Goal: Task Accomplishment & Management: Use online tool/utility

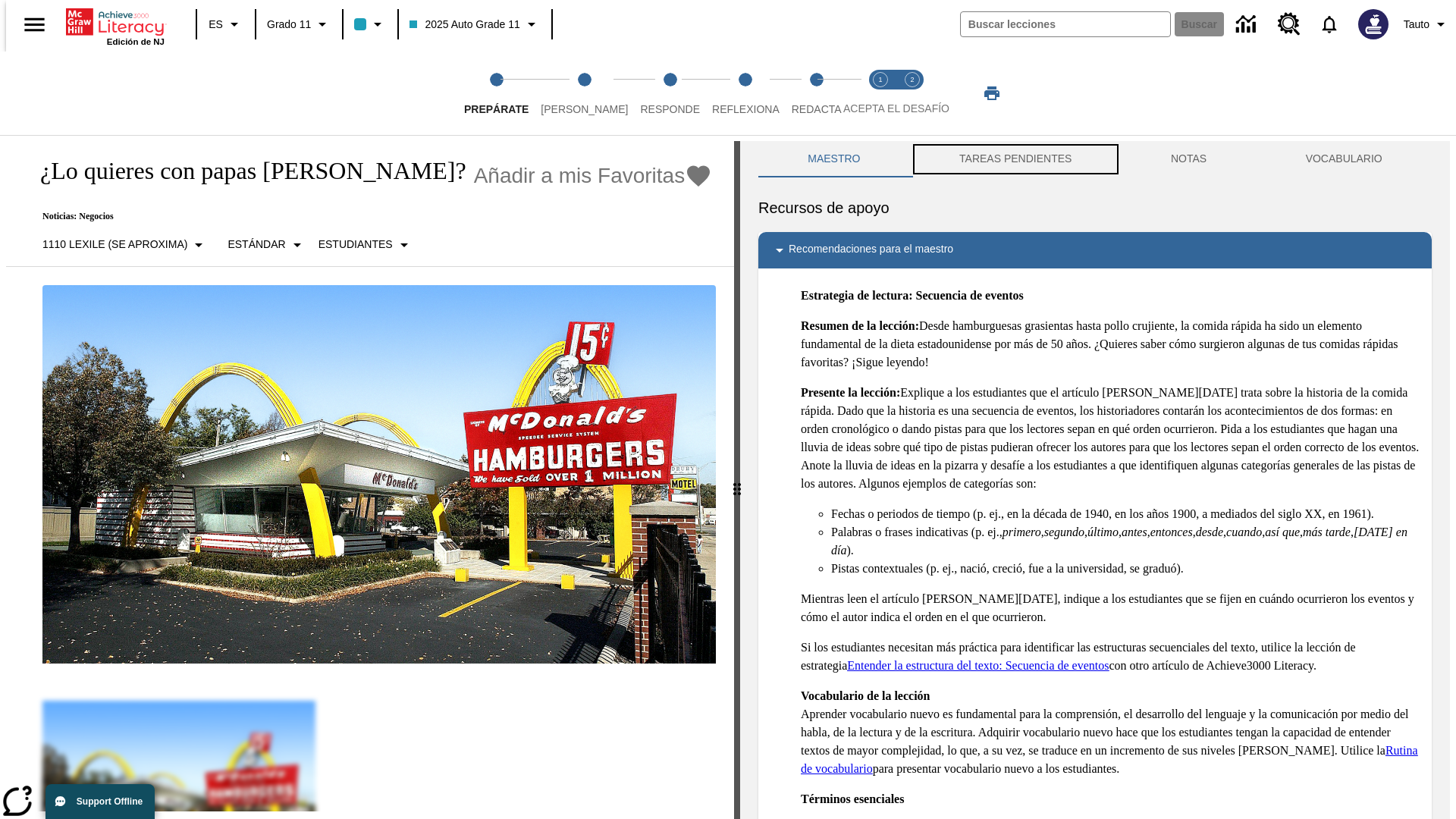
click at [1014, 159] on button "TAREAS PENDIENTES" at bounding box center [1015, 159] width 212 height 37
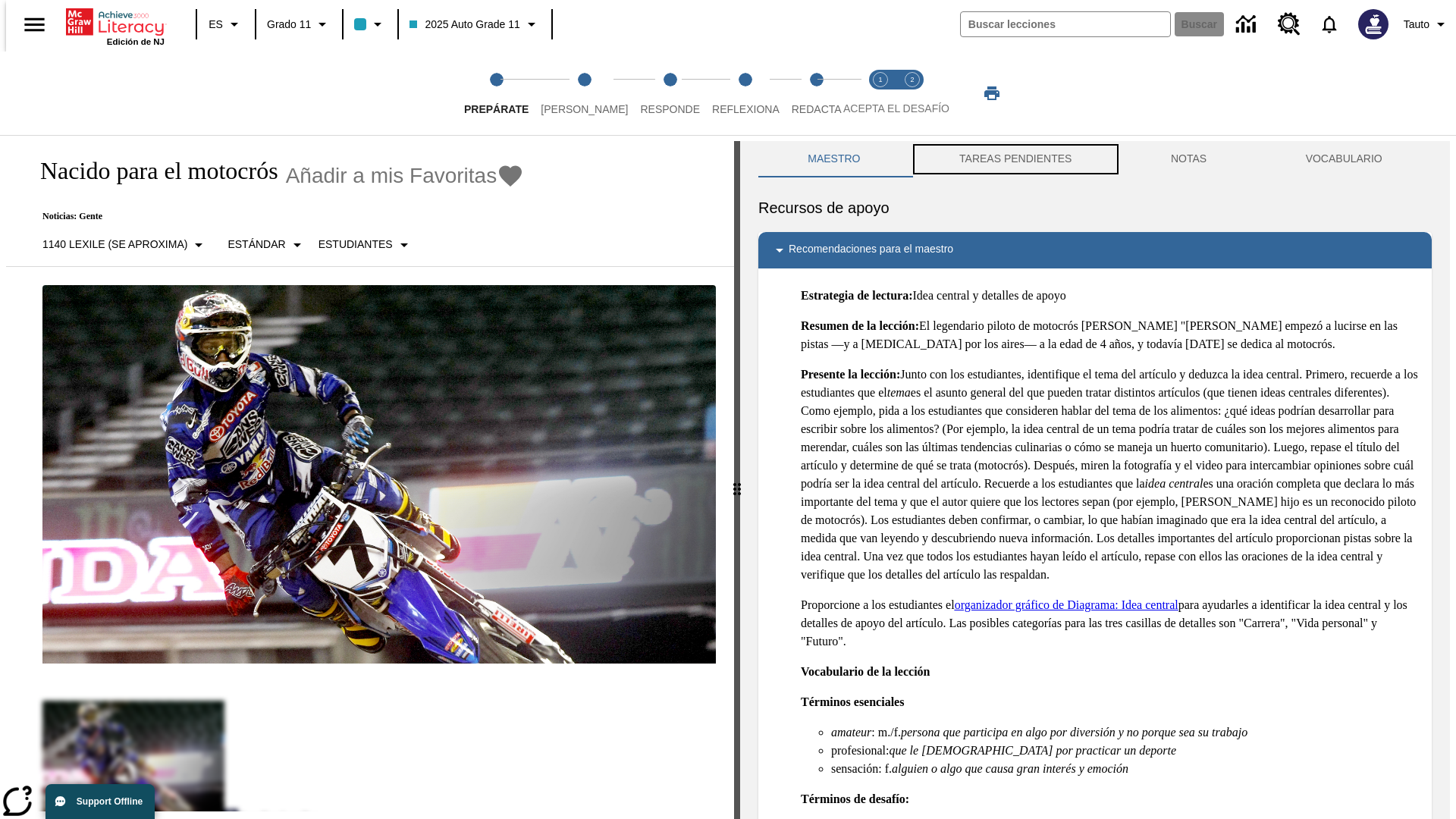
click at [1014, 159] on button "TAREAS PENDIENTES" at bounding box center [1015, 159] width 212 height 37
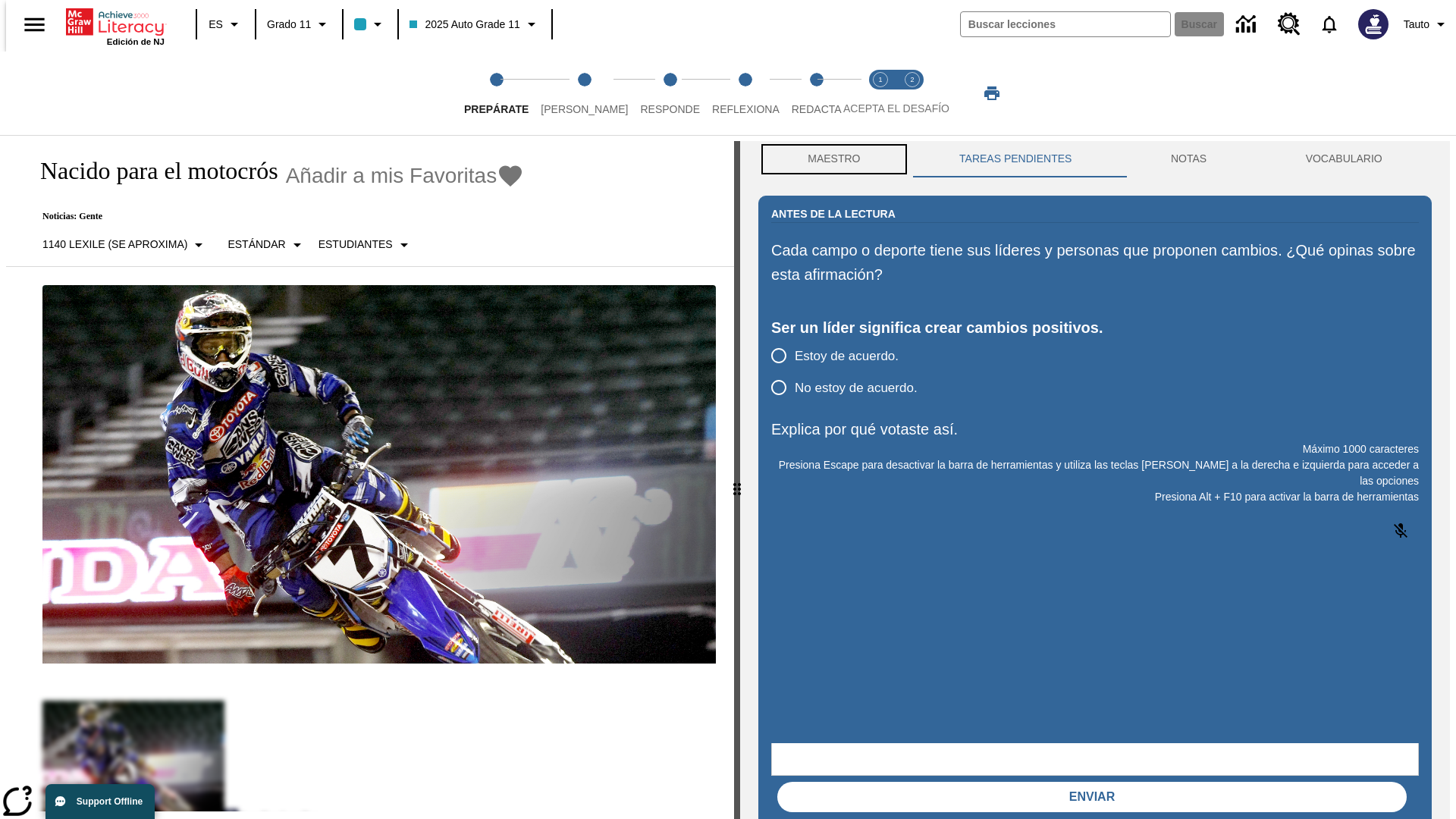
scroll to position [1, 0]
click at [830, 159] on button "Maestro" at bounding box center [834, 158] width 151 height 37
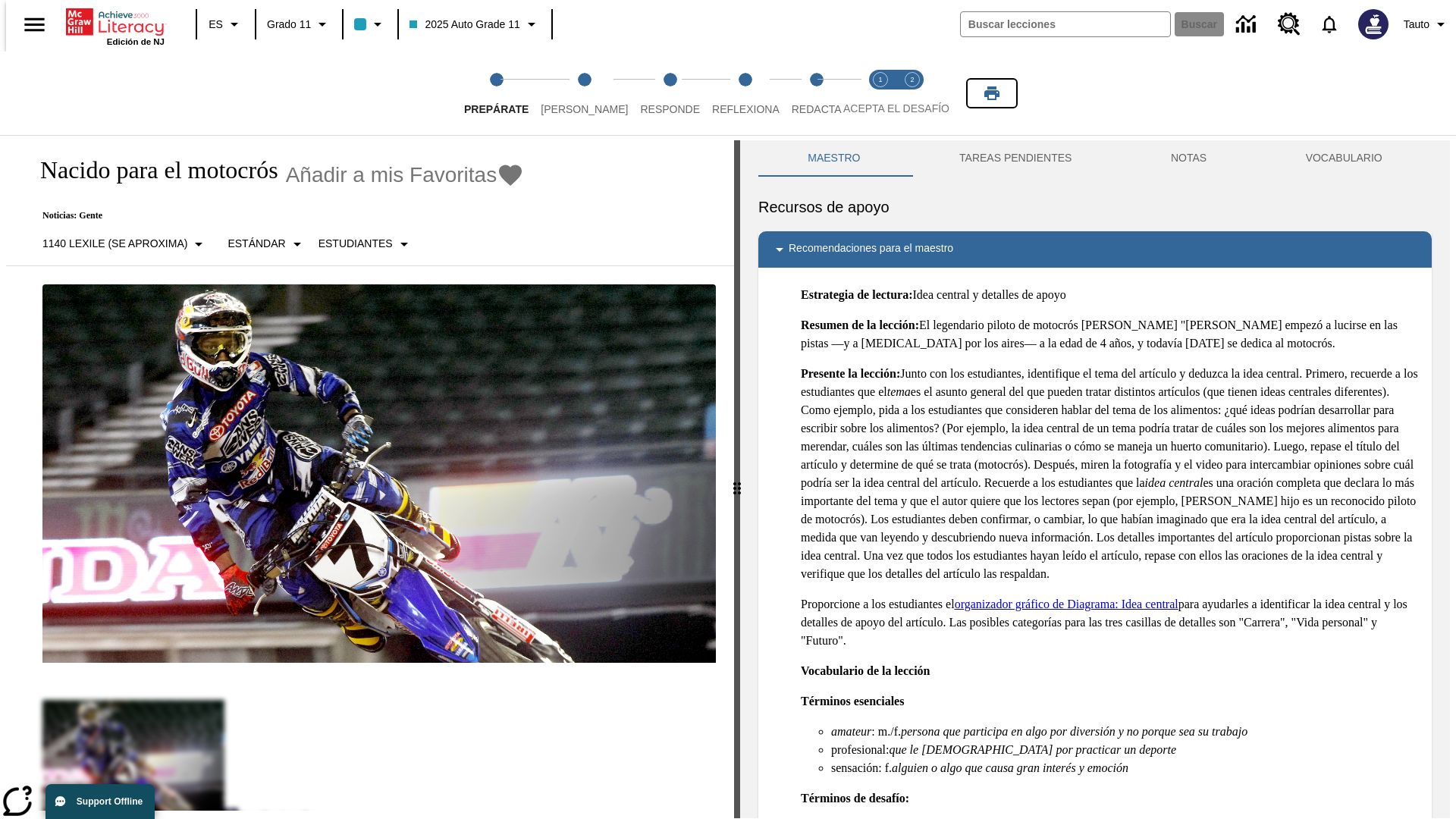
click at [992, 94] on icon "Imprimir" at bounding box center [992, 94] width 15 height 14
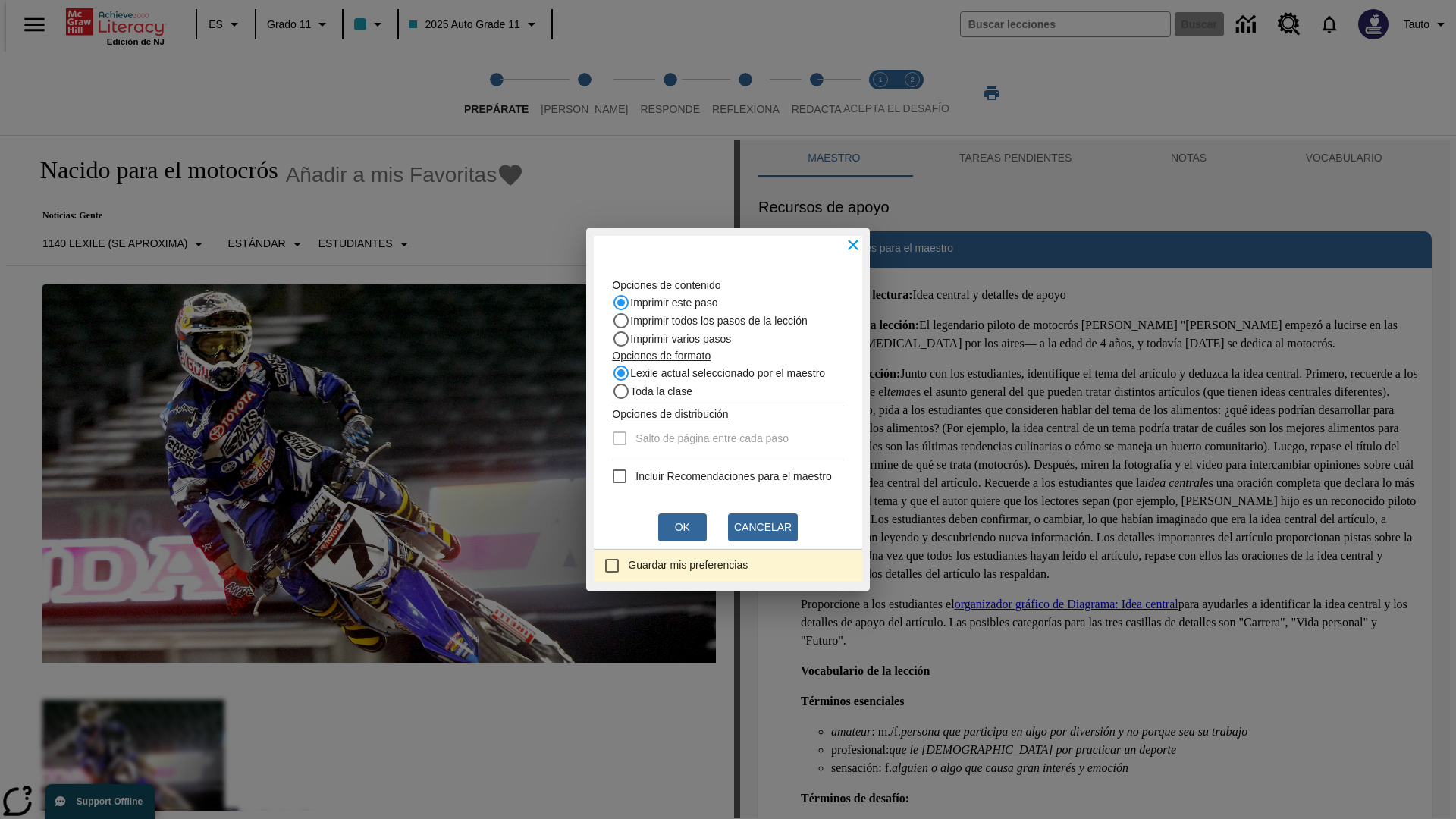
click at [610, 476] on recommendation "Incluir Recomendaciones para el maestro" at bounding box center [619, 475] width 18 height 18
checkbox recommendation "true"
click at [683, 527] on button "Ok" at bounding box center [682, 527] width 48 height 28
